Goal: Information Seeking & Learning: Check status

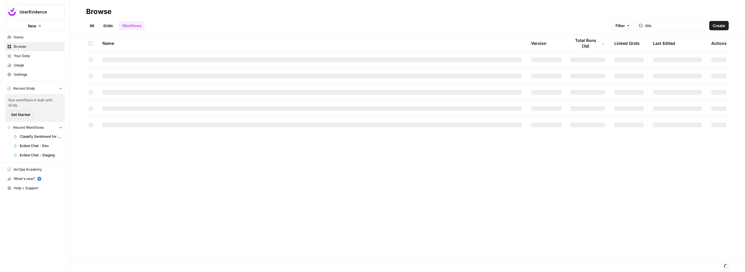
click at [62, 88] on icon "button" at bounding box center [61, 88] width 4 height 4
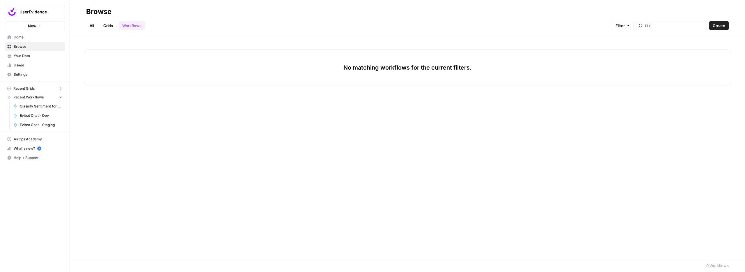
click at [140, 26] on link "Workflows" at bounding box center [132, 25] width 26 height 9
click at [8, 38] on icon at bounding box center [10, 37] width 4 height 4
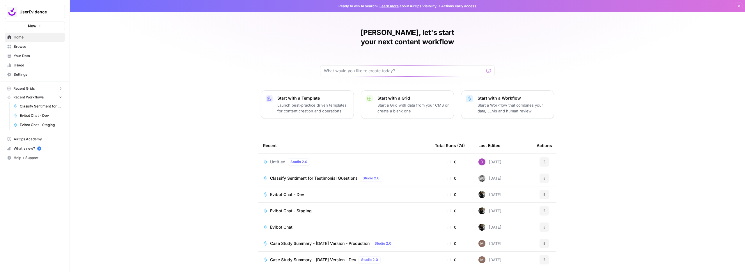
click at [324, 257] on span "Case Study Summary - [DATE] Version - Dev" at bounding box center [313, 260] width 86 height 6
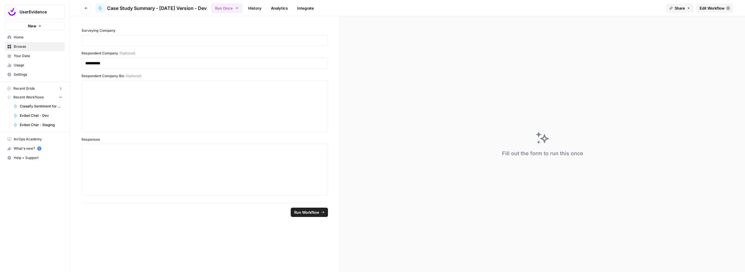
click at [264, 8] on link "History" at bounding box center [255, 7] width 20 height 9
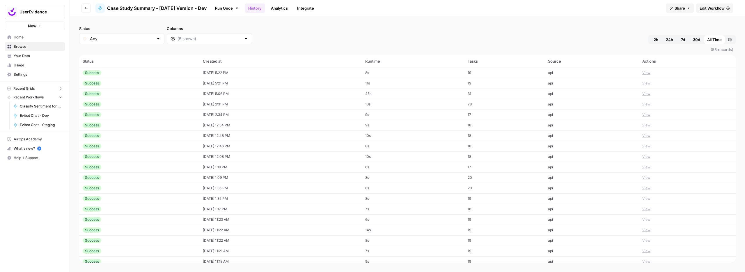
click at [644, 74] on button "View" at bounding box center [646, 72] width 8 height 5
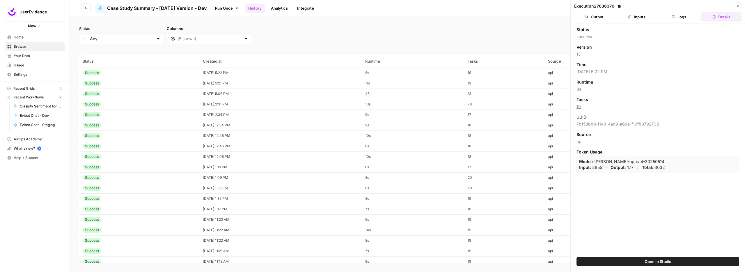
click at [640, 15] on button "Inputs" at bounding box center [637, 16] width 40 height 9
click at [265, 70] on td "[DATE] 5:29 PM" at bounding box center [281, 73] width 162 height 10
click at [646, 13] on button "Inputs" at bounding box center [637, 16] width 40 height 9
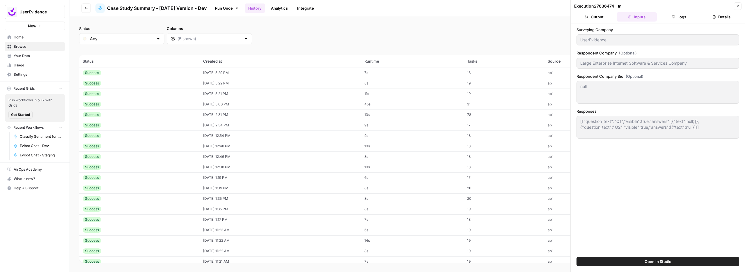
click at [674, 17] on icon "button" at bounding box center [673, 16] width 3 height 3
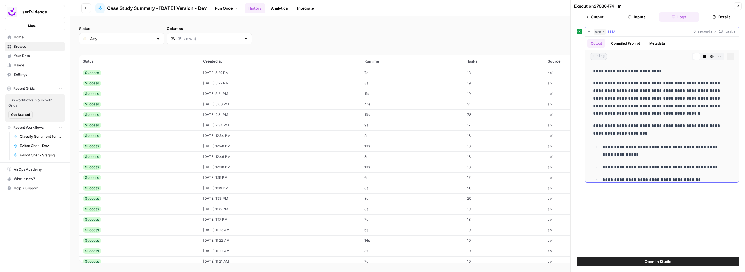
click at [633, 45] on button "Compiled Prompt" at bounding box center [626, 43] width 36 height 9
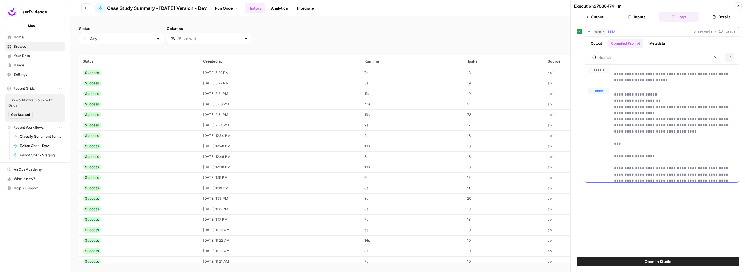
click at [652, 46] on button "Metadata" at bounding box center [657, 43] width 23 height 9
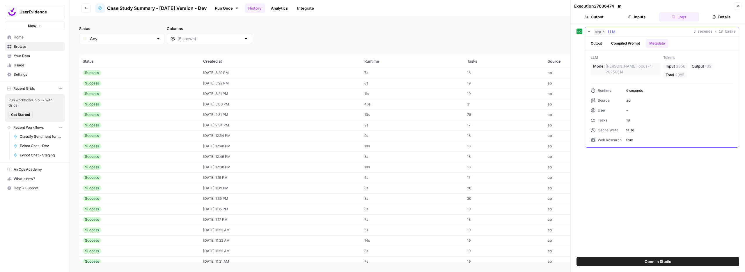
click at [616, 47] on button "Compiled Prompt" at bounding box center [626, 43] width 36 height 9
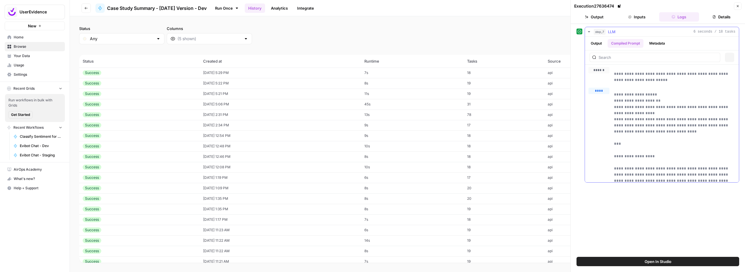
click at [596, 45] on button "Output" at bounding box center [596, 43] width 18 height 9
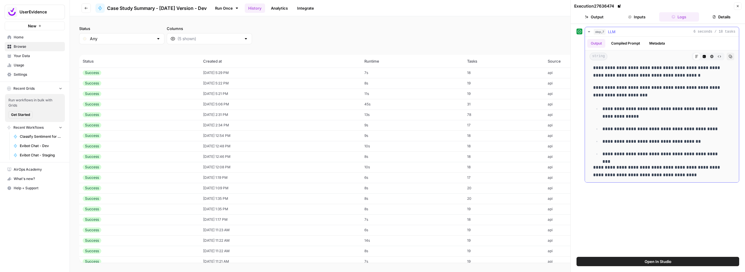
scroll to position [39, 0]
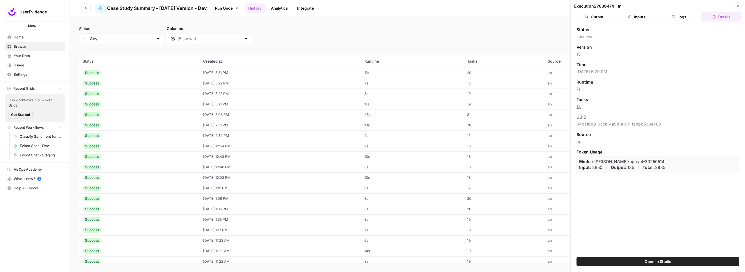
click at [329, 67] on th "Created at" at bounding box center [281, 61] width 162 height 13
click at [334, 70] on td "08/15/25 at 5:31 PM" at bounding box center [281, 73] width 162 height 10
click at [635, 14] on button "Inputs" at bounding box center [637, 16] width 40 height 9
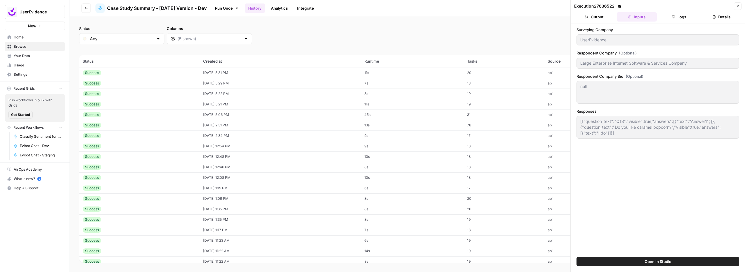
click at [682, 14] on button "Logs" at bounding box center [679, 16] width 40 height 9
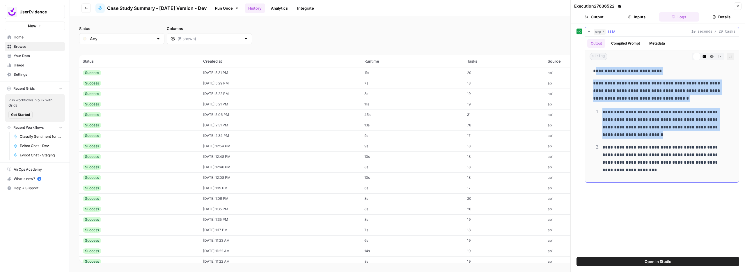
drag, startPoint x: 596, startPoint y: 71, endPoint x: 662, endPoint y: 135, distance: 92.0
click at [662, 135] on div "**********" at bounding box center [662, 185] width 145 height 240
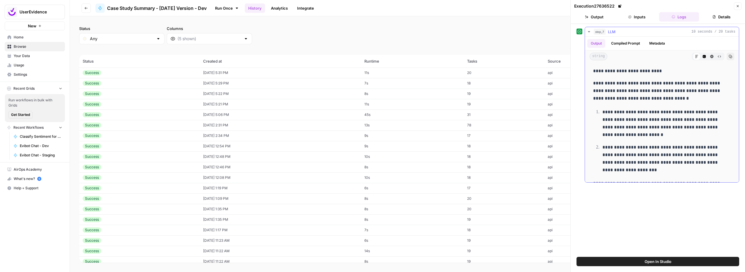
click at [654, 151] on p "**********" at bounding box center [665, 159] width 124 height 30
drag, startPoint x: 649, startPoint y: 148, endPoint x: 647, endPoint y: 145, distance: 3.6
click at [648, 148] on p "**********" at bounding box center [665, 159] width 124 height 30
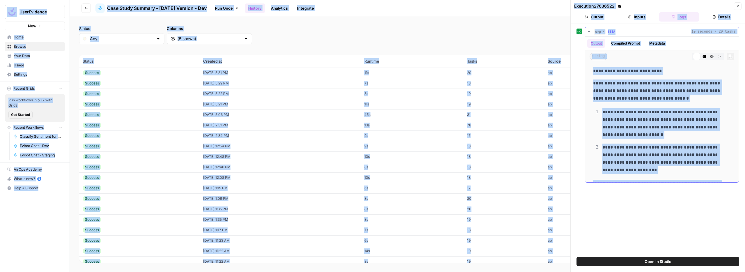
click at [644, 125] on p "**********" at bounding box center [665, 123] width 124 height 30
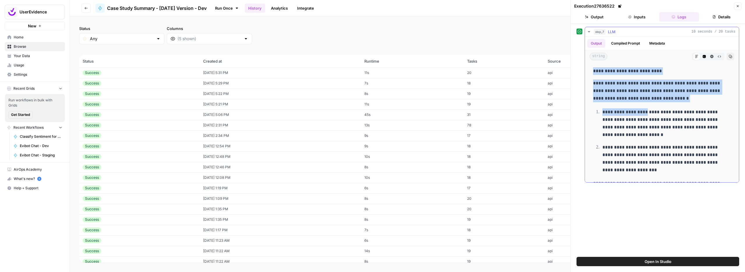
drag, startPoint x: 591, startPoint y: 69, endPoint x: 646, endPoint y: 112, distance: 70.5
click at [646, 112] on div "**********" at bounding box center [662, 185] width 145 height 240
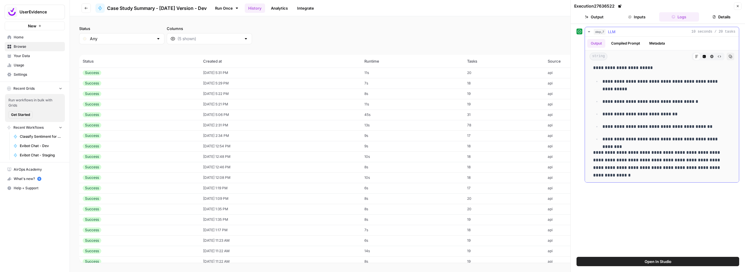
scroll to position [125, 0]
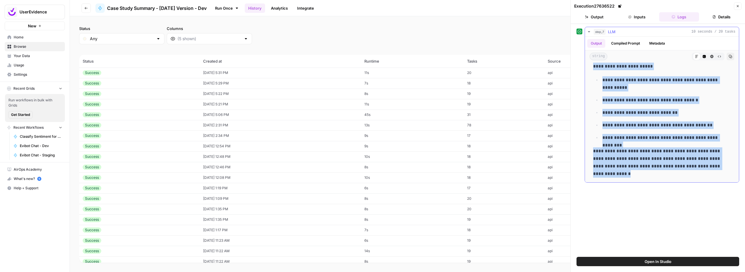
click at [615, 174] on p "**********" at bounding box center [659, 162] width 133 height 30
copy div "**********"
click at [630, 40] on button "Compiled Prompt" at bounding box center [626, 43] width 36 height 9
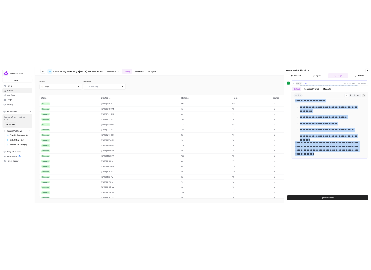
scroll to position [0, 0]
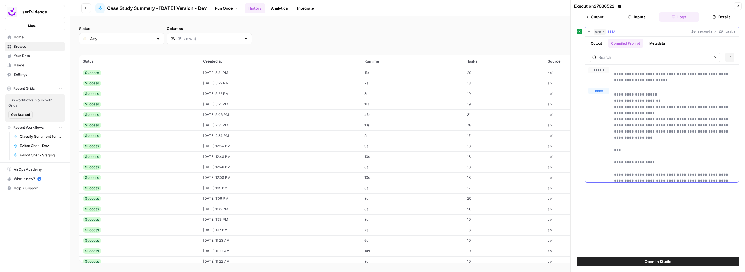
click at [651, 43] on button "Metadata" at bounding box center [657, 43] width 23 height 9
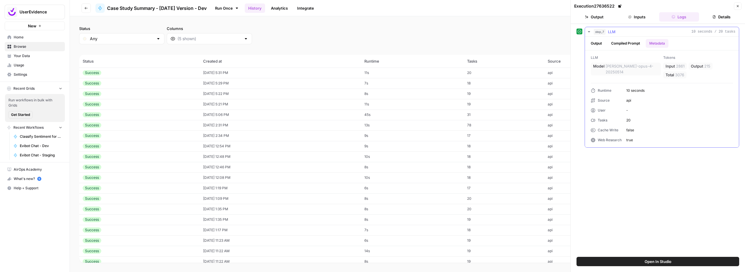
click at [639, 43] on button "Compiled Prompt" at bounding box center [626, 43] width 36 height 9
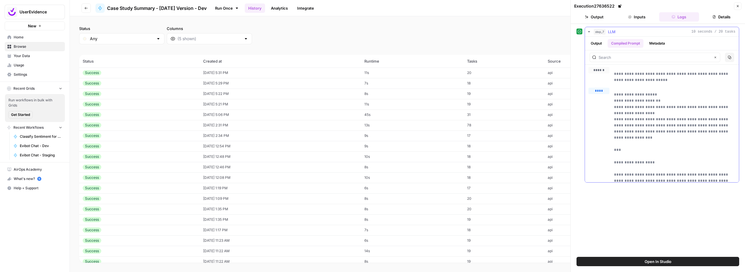
click at [598, 43] on button "Output" at bounding box center [596, 43] width 18 height 9
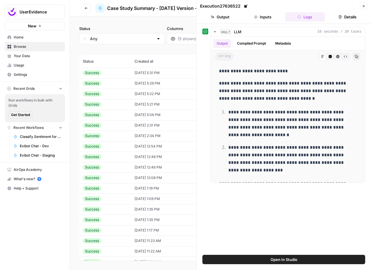
click at [365, 3] on button "Close" at bounding box center [364, 6] width 8 height 8
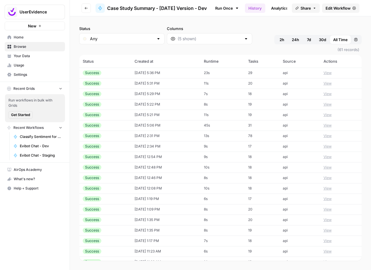
click at [169, 75] on td "08/15/25 at 5:36 PM" at bounding box center [165, 73] width 69 height 10
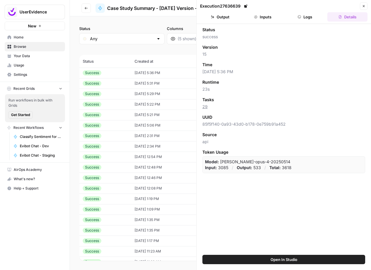
click at [256, 15] on icon "button" at bounding box center [255, 16] width 3 height 3
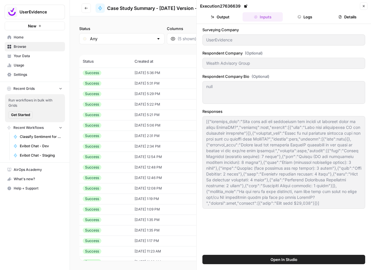
click at [255, 16] on icon "button" at bounding box center [255, 16] width 3 height 3
click at [221, 18] on button "Output" at bounding box center [220, 16] width 40 height 9
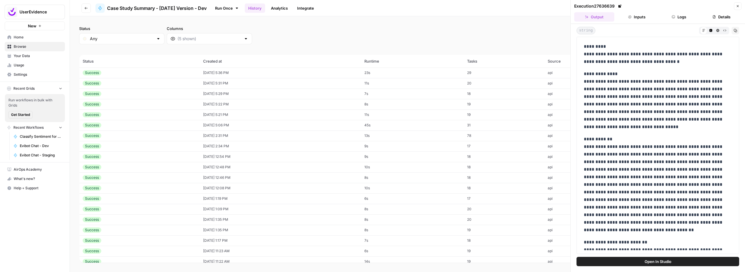
click at [371, 21] on div "Status Any Columns 2h 24h 7d 30d All Time Custom range (61 records) Status Crea…" at bounding box center [407, 144] width 675 height 256
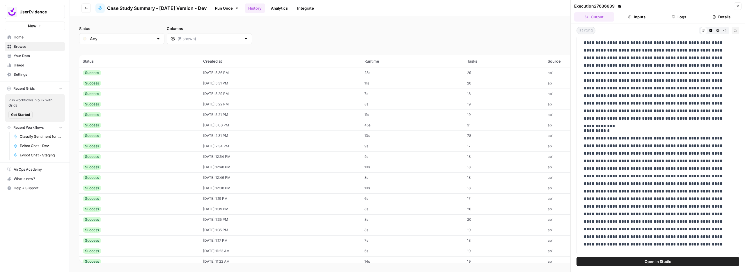
scroll to position [222, 0]
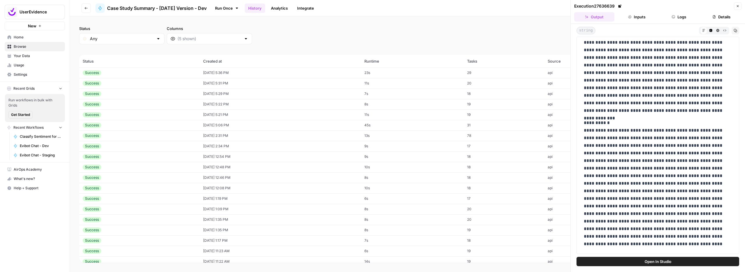
click at [300, 33] on div "Status Any Columns 2h 24h 7d 30d All Time Custom range" at bounding box center [407, 35] width 657 height 19
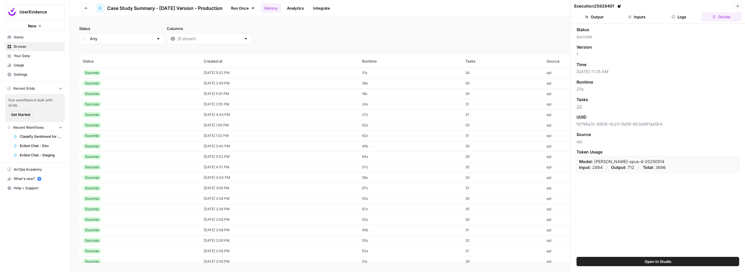
click at [603, 13] on button "Output" at bounding box center [594, 16] width 40 height 9
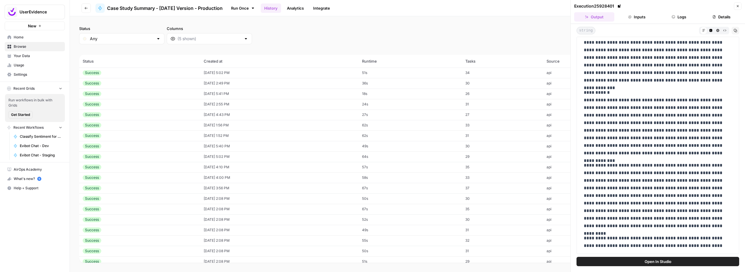
scroll to position [353, 0]
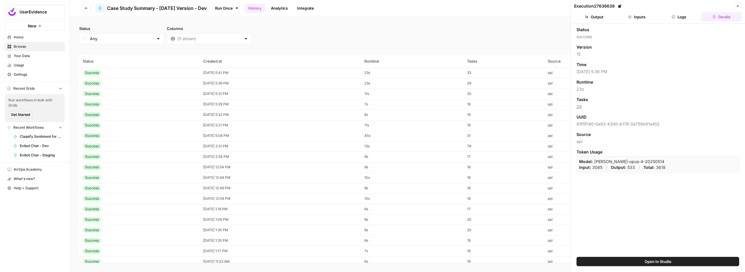
click at [249, 71] on td "[DATE] 5:41 PM" at bounding box center [281, 73] width 162 height 10
click at [639, 18] on button "Inputs" at bounding box center [637, 16] width 40 height 9
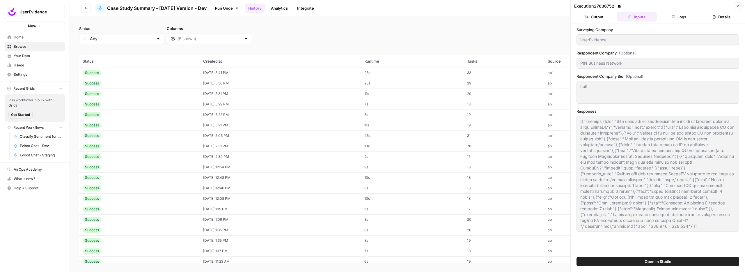
click at [605, 17] on button "Output" at bounding box center [594, 16] width 40 height 9
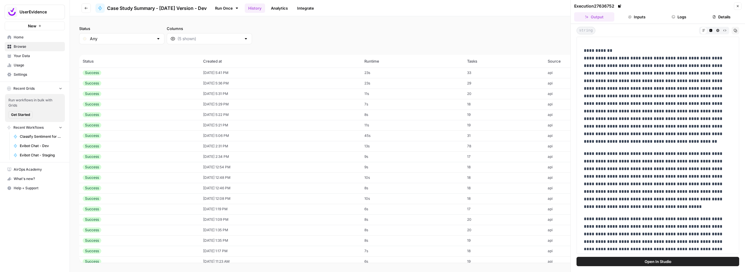
scroll to position [73, 0]
